Goal: Task Accomplishment & Management: Complete application form

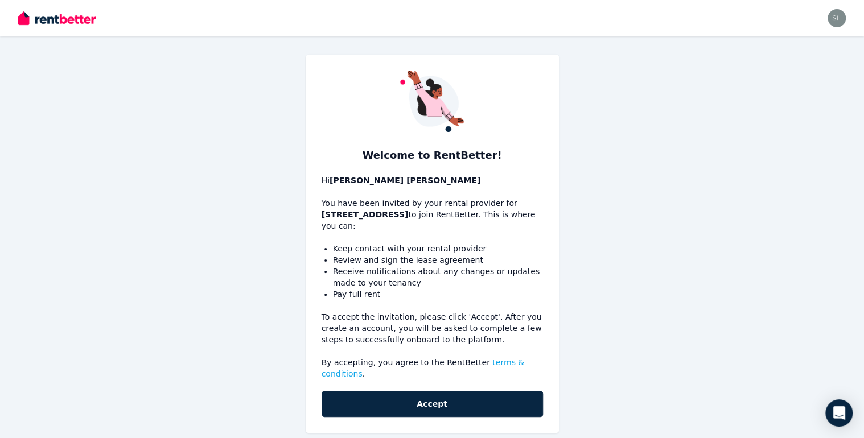
scroll to position [3, 0]
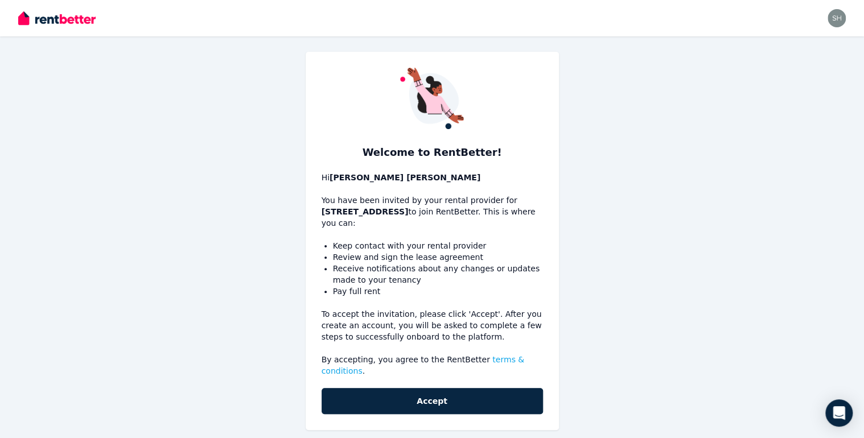
click at [427, 388] on button "Accept" at bounding box center [433, 401] width 222 height 26
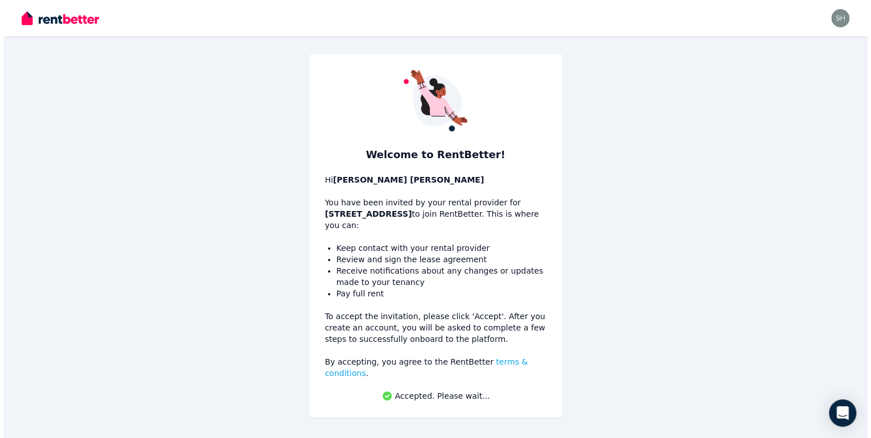
scroll to position [0, 0]
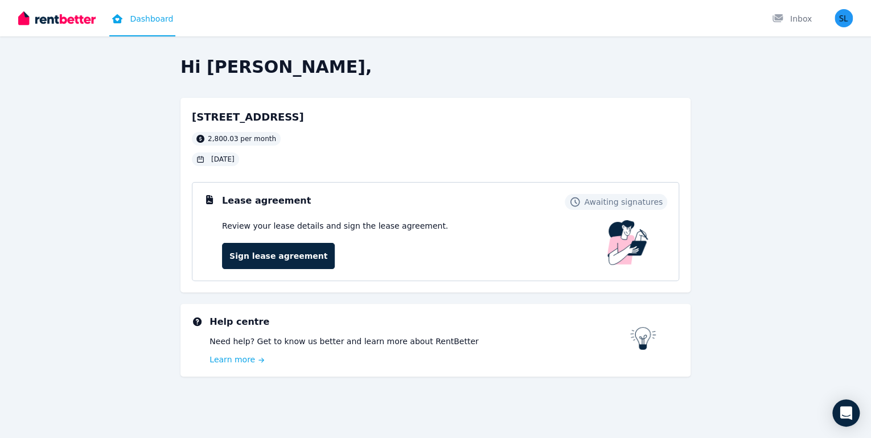
click at [278, 259] on link "Sign lease agreement" at bounding box center [278, 256] width 113 height 26
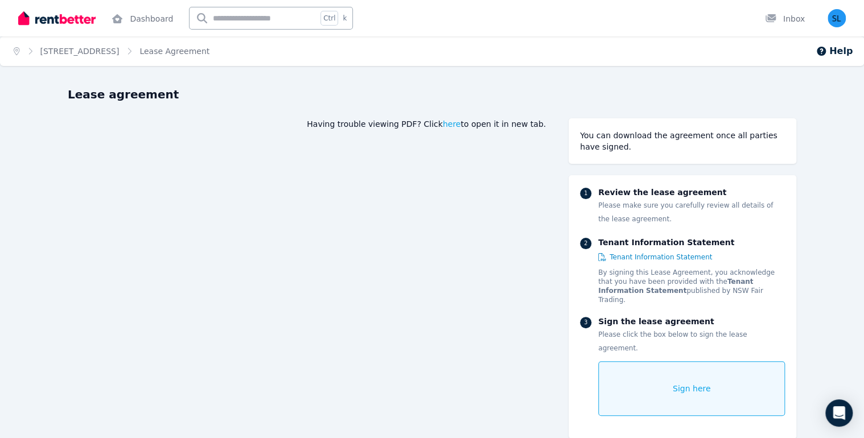
click at [685, 383] on span "Sign here" at bounding box center [692, 388] width 38 height 11
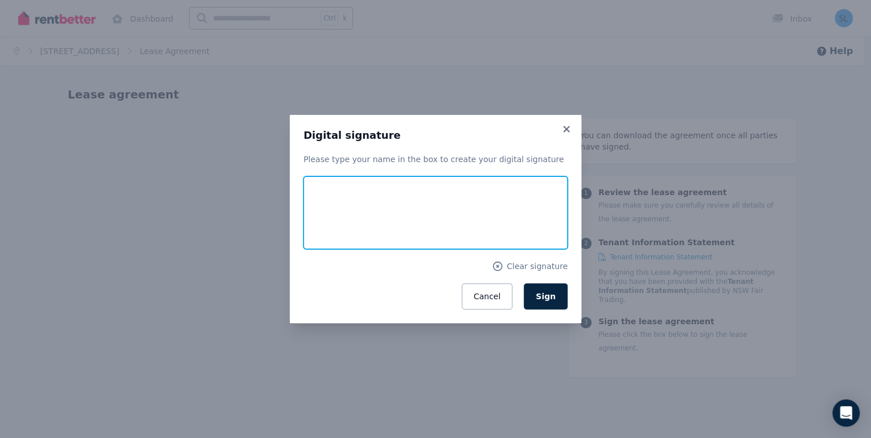
drag, startPoint x: 363, startPoint y: 200, endPoint x: 349, endPoint y: 212, distance: 19.4
click at [349, 212] on input "text" at bounding box center [436, 213] width 264 height 73
type input "**********"
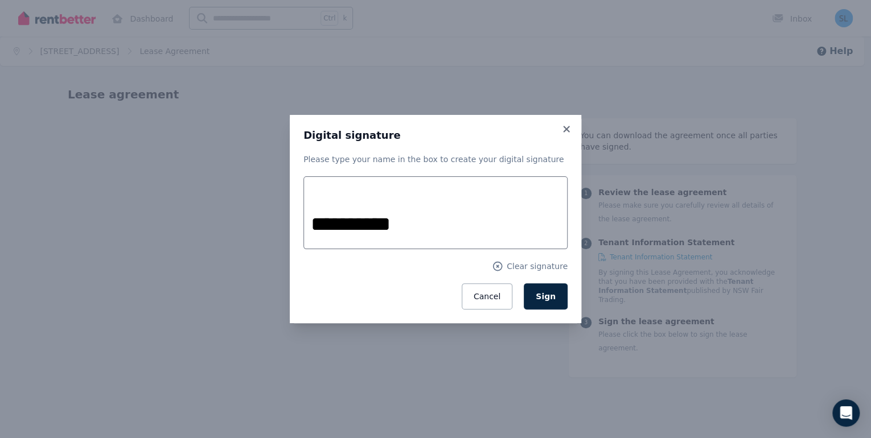
click at [549, 296] on span "Sign" at bounding box center [546, 296] width 20 height 9
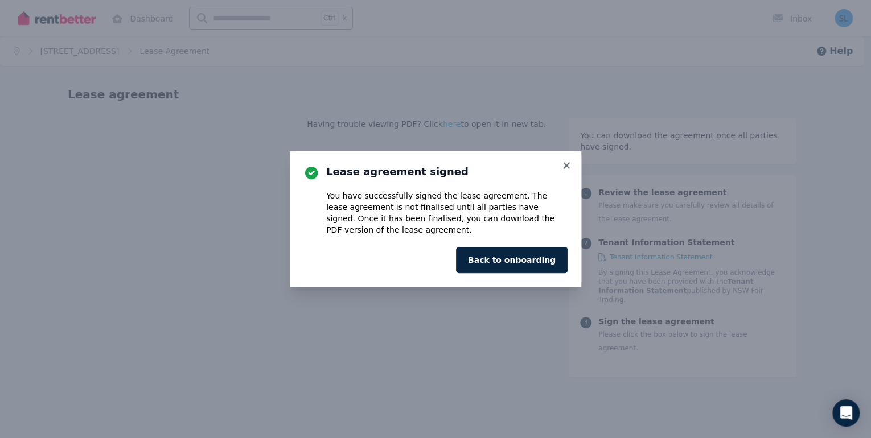
click at [528, 258] on button "Back to onboarding" at bounding box center [512, 260] width 112 height 26
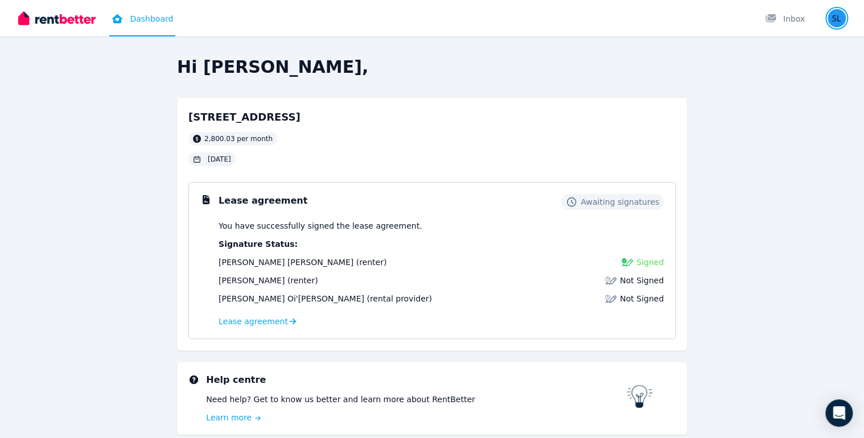
click at [837, 14] on img "button" at bounding box center [837, 18] width 18 height 18
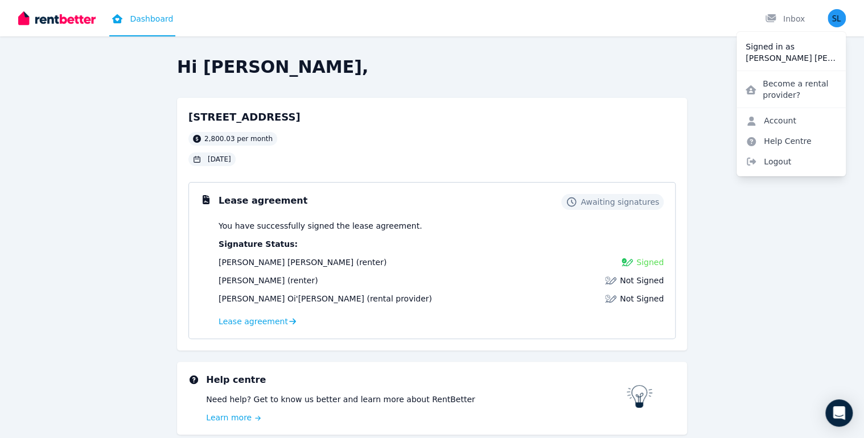
click at [786, 159] on span "Logout" at bounding box center [791, 161] width 109 height 21
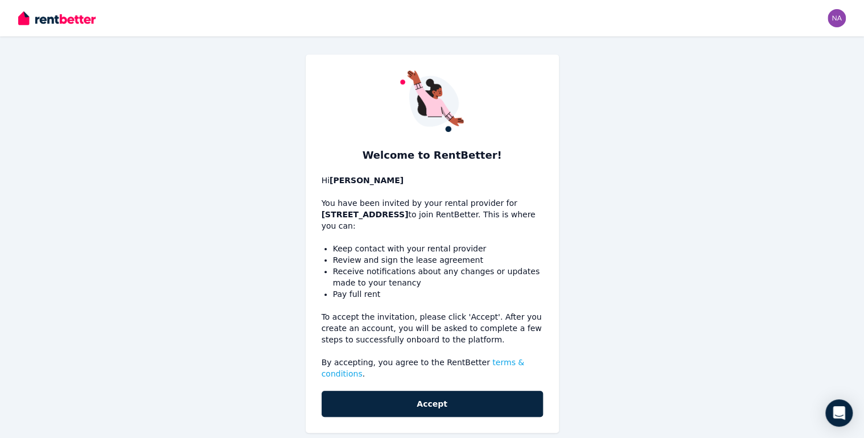
click at [444, 392] on button "Accept" at bounding box center [433, 404] width 222 height 26
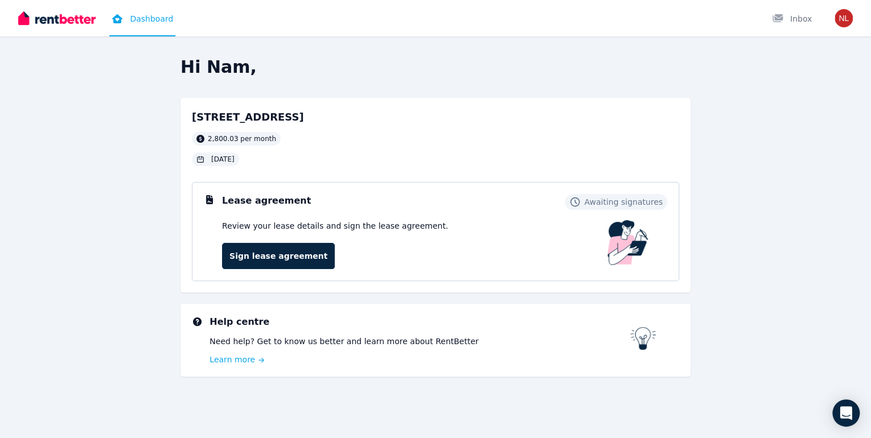
click at [289, 257] on link "Sign lease agreement" at bounding box center [278, 256] width 113 height 26
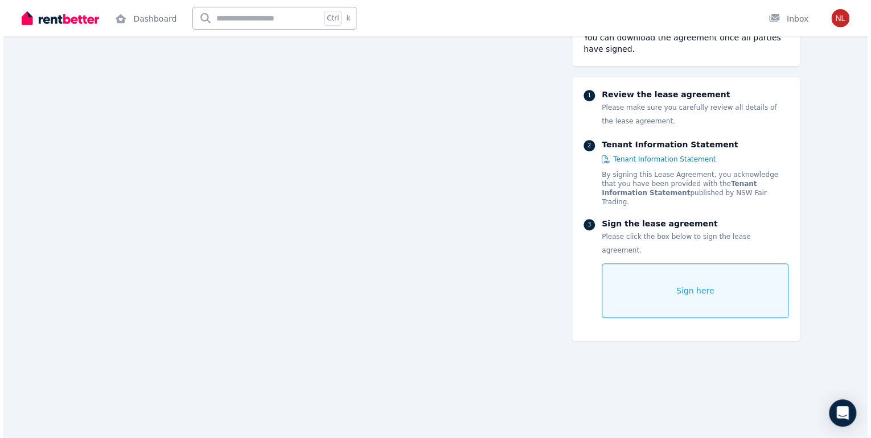
scroll to position [273, 0]
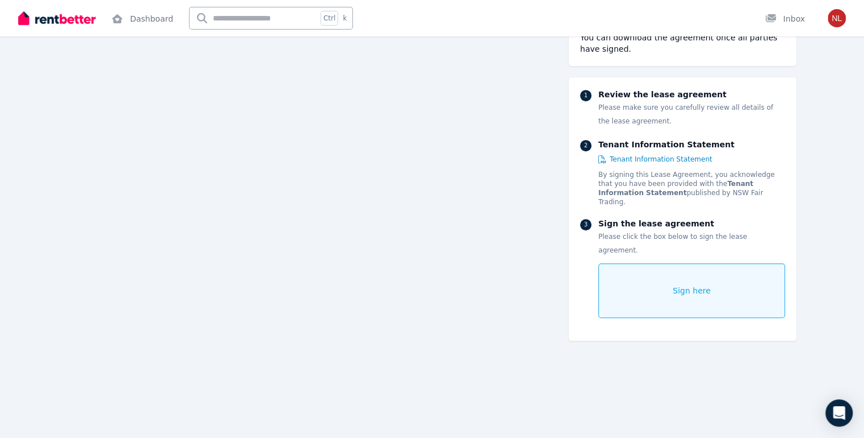
click at [697, 285] on span "Sign here" at bounding box center [692, 290] width 38 height 11
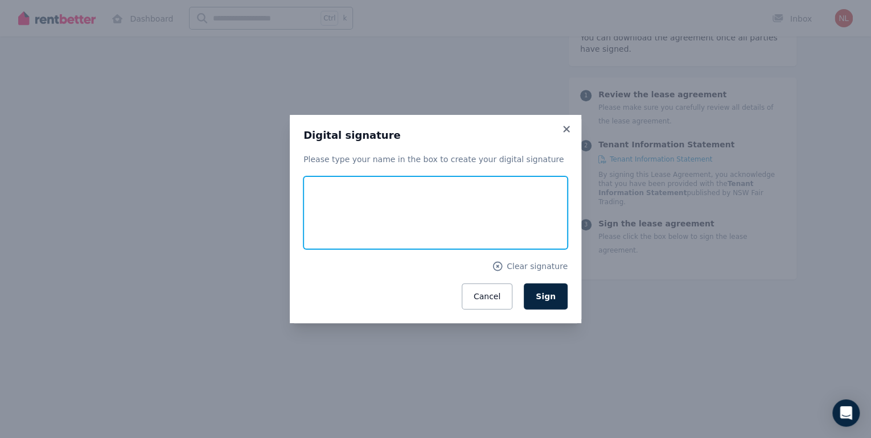
click at [464, 218] on input "text" at bounding box center [436, 213] width 264 height 73
type input "**********"
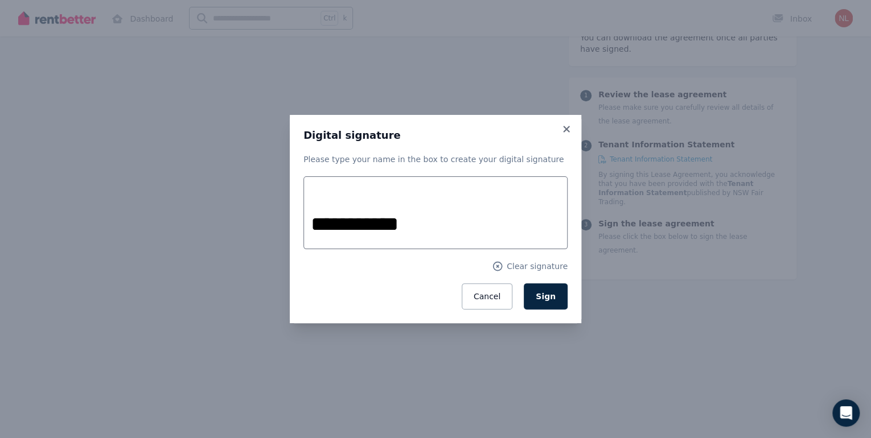
click at [551, 298] on span "Sign" at bounding box center [546, 296] width 20 height 9
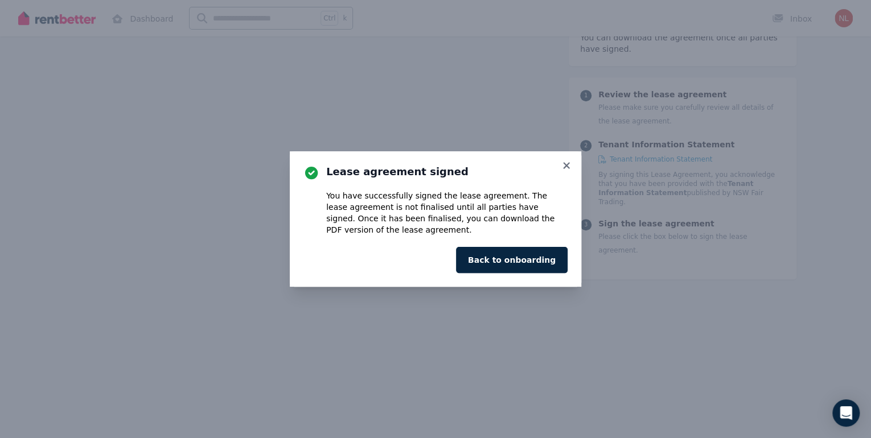
click at [536, 264] on button "Back to onboarding" at bounding box center [512, 260] width 112 height 26
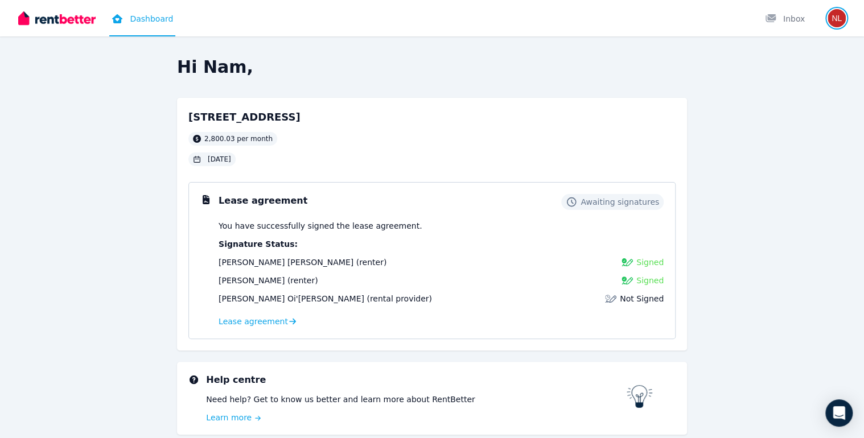
click at [836, 18] on img "button" at bounding box center [837, 18] width 18 height 18
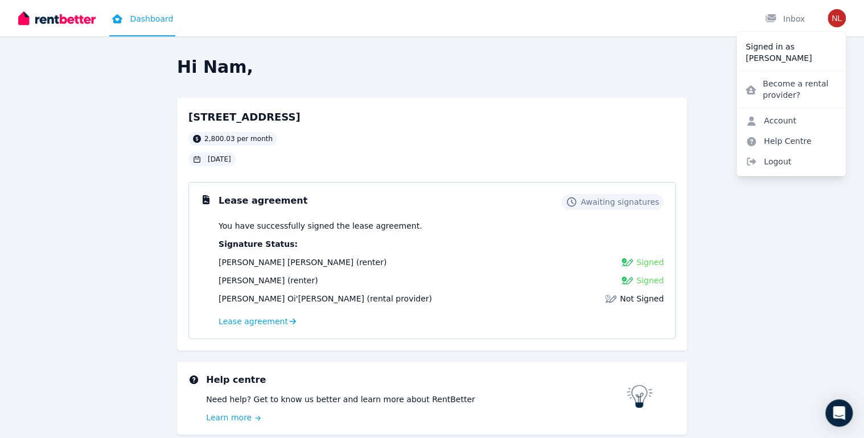
click at [759, 159] on span "Logout" at bounding box center [791, 161] width 109 height 21
